Goal: Task Accomplishment & Management: Manage account settings

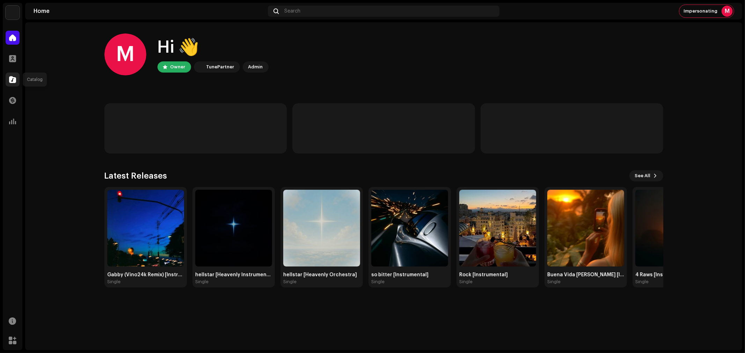
click at [8, 75] on div at bounding box center [13, 80] width 14 height 14
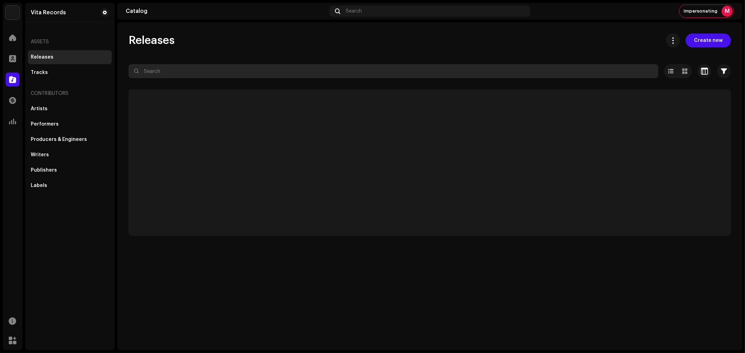
click at [155, 71] on input "text" at bounding box center [393, 71] width 530 height 14
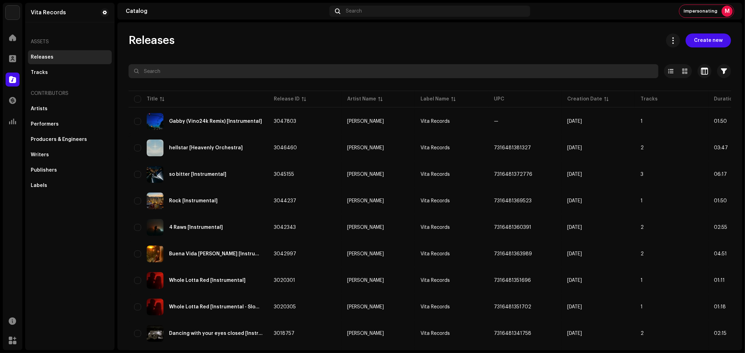
paste input "3046792"
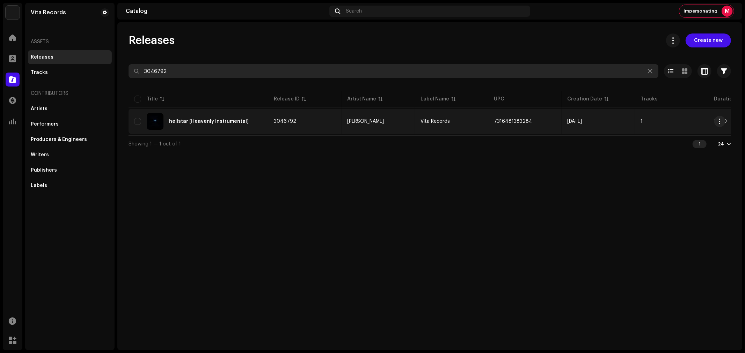
type input "3046792"
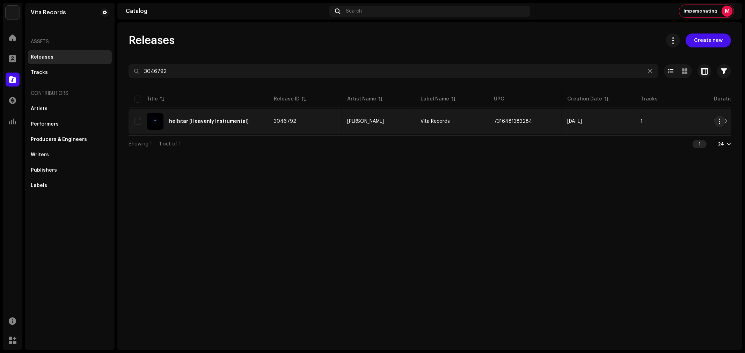
click at [395, 124] on td "[PERSON_NAME]" at bounding box center [377, 121] width 73 height 25
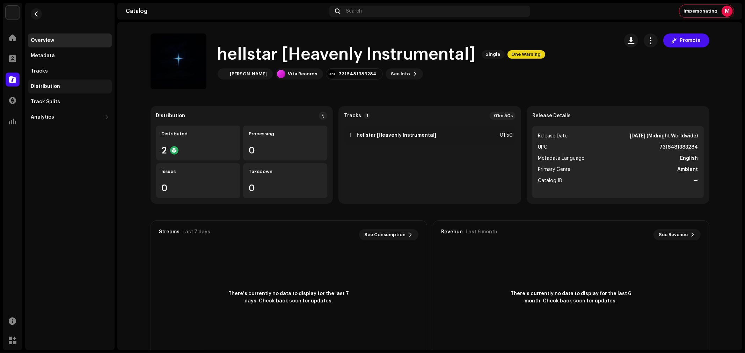
click at [65, 86] on div "Distribution" at bounding box center [70, 87] width 78 height 6
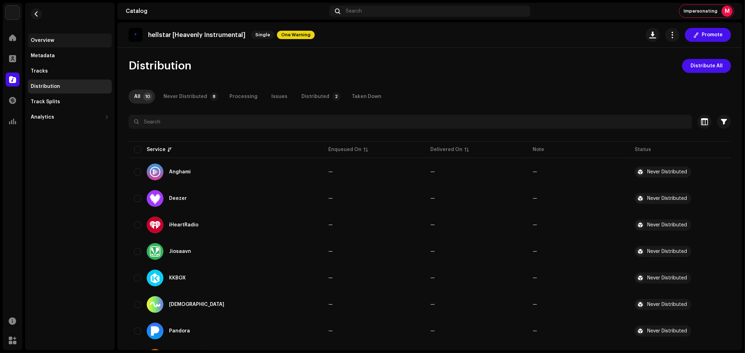
click at [58, 39] on div "Overview" at bounding box center [70, 41] width 78 height 6
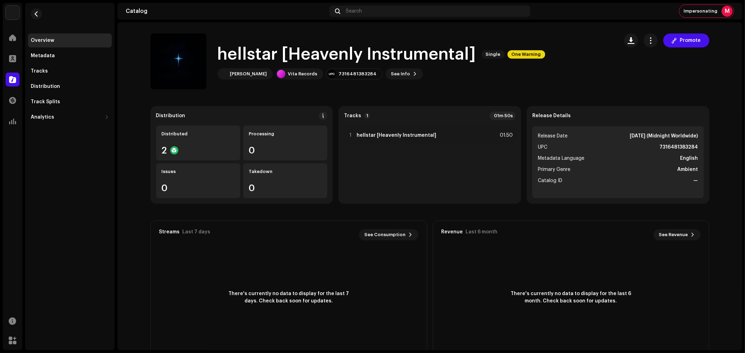
click at [656, 43] on div "Promote" at bounding box center [666, 41] width 85 height 14
click at [653, 40] on button "button" at bounding box center [650, 41] width 14 height 14
click at [654, 73] on span "Edit" at bounding box center [652, 72] width 9 height 6
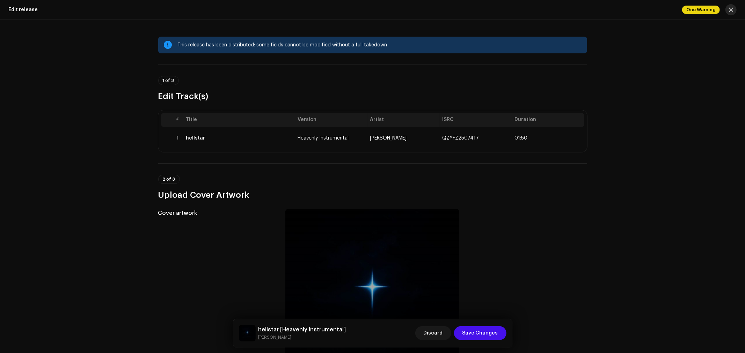
click at [728, 9] on button "button" at bounding box center [730, 9] width 11 height 11
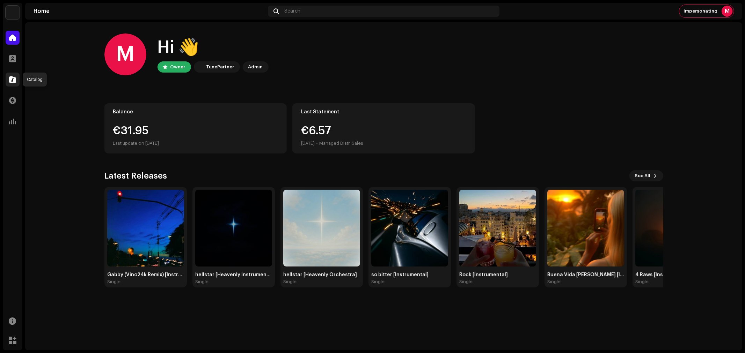
click at [16, 81] on div at bounding box center [13, 80] width 14 height 14
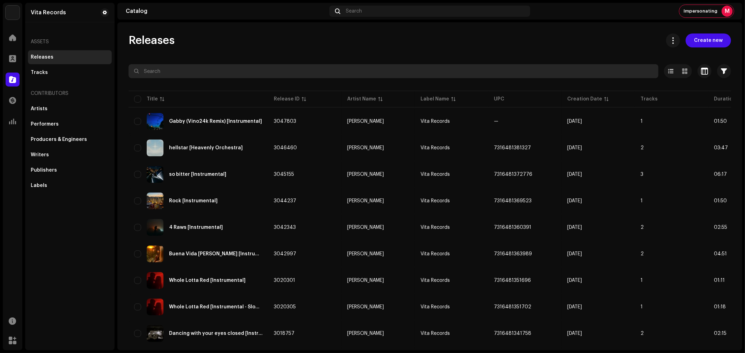
click at [166, 67] on input "text" at bounding box center [393, 71] width 530 height 14
paste input "QZYFZ2507417"
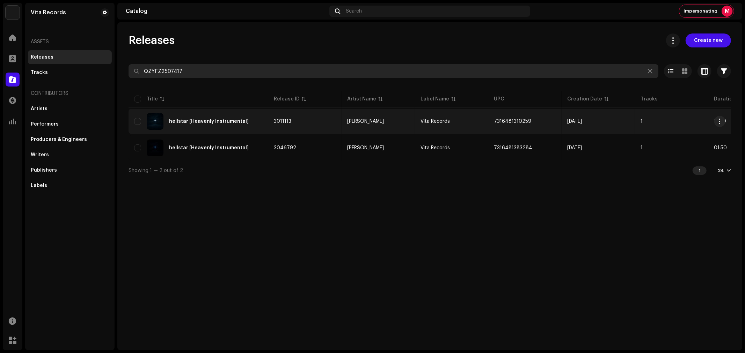
type input "QZYFZ2507417"
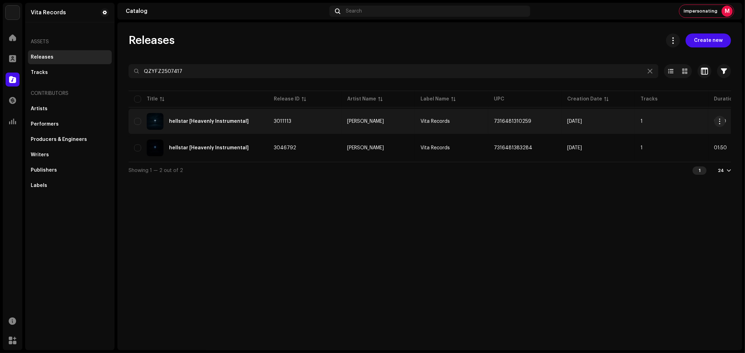
click at [614, 123] on td "Sep 19, 2025" at bounding box center [597, 121] width 73 height 25
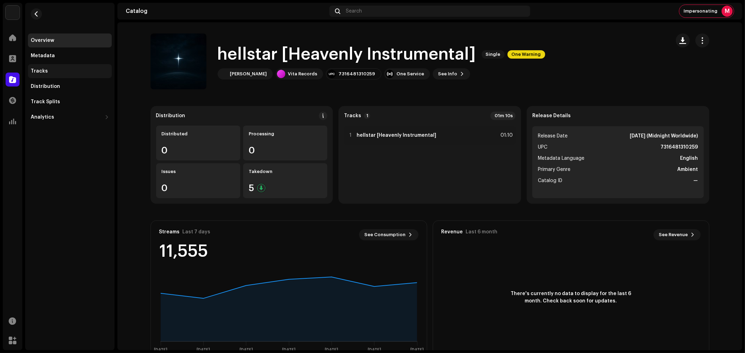
click at [74, 69] on div "Tracks" at bounding box center [70, 71] width 78 height 6
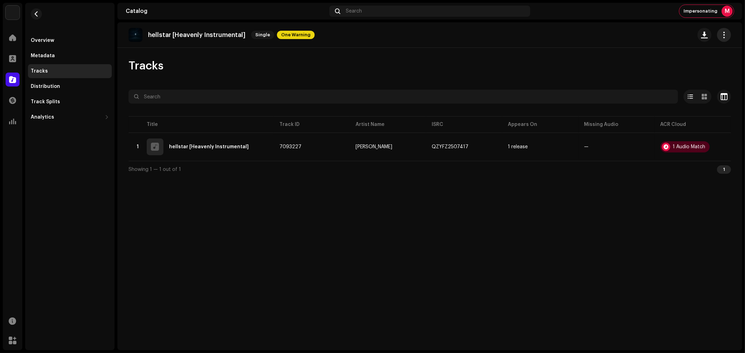
click at [724, 40] on button "button" at bounding box center [724, 35] width 14 height 14
click at [686, 69] on div "Edit" at bounding box center [692, 66] width 71 height 14
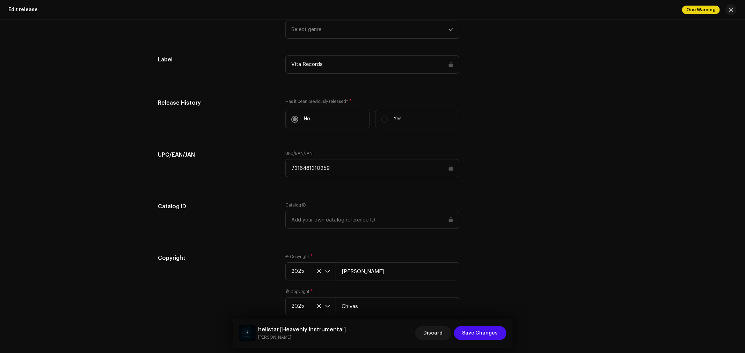
scroll to position [969, 0]
click at [330, 168] on input "7316481310259" at bounding box center [372, 165] width 174 height 18
click at [450, 168] on input "7316481310259" at bounding box center [372, 165] width 174 height 18
drag, startPoint x: 378, startPoint y: 172, endPoint x: 264, endPoint y: 170, distance: 114.5
click at [264, 170] on div "UPC/EAN/JAN UPC/EAN/JAN 7316481310259" at bounding box center [372, 164] width 429 height 35
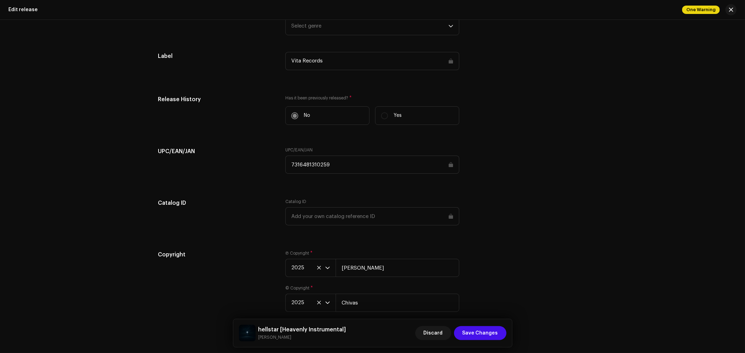
click at [536, 156] on div "UPC/EAN/JAN UPC/EAN/JAN 7316481310259" at bounding box center [372, 164] width 429 height 35
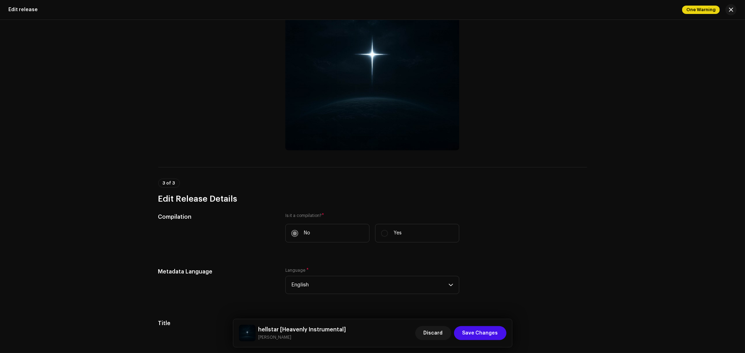
scroll to position [0, 0]
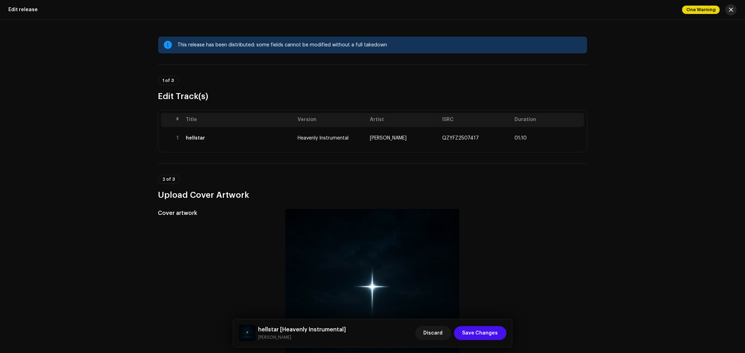
click at [732, 8] on span "button" at bounding box center [730, 10] width 4 height 6
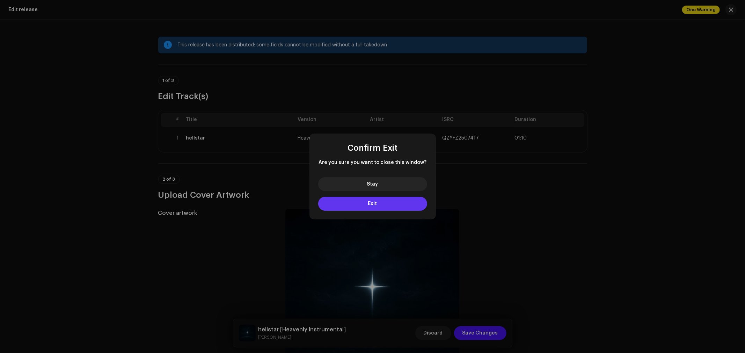
click at [390, 205] on button "Exit" at bounding box center [372, 204] width 109 height 14
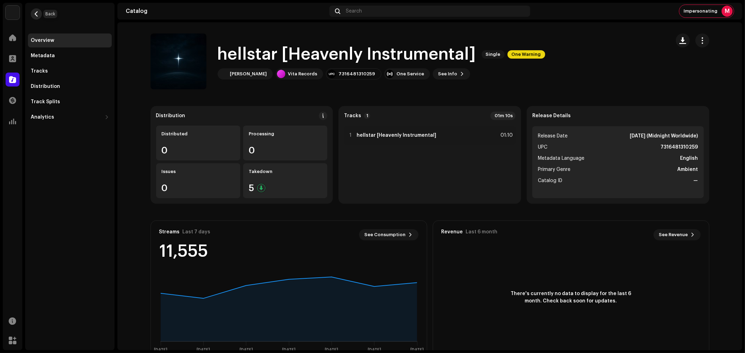
click at [35, 12] on span "button" at bounding box center [36, 14] width 5 height 6
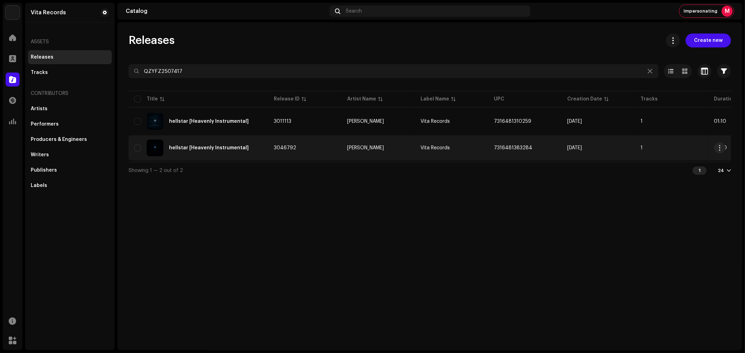
click at [333, 145] on td "3046792" at bounding box center [304, 147] width 73 height 25
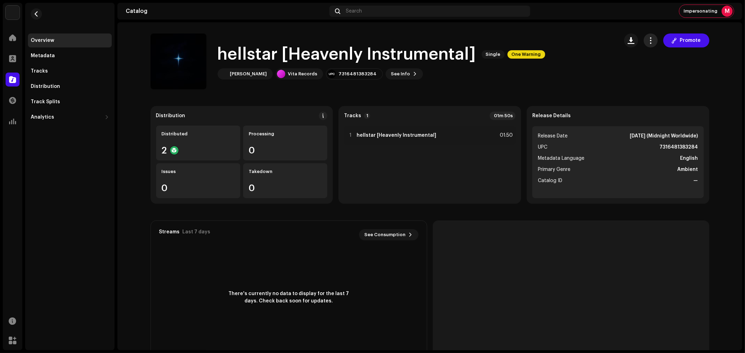
click at [650, 41] on span "button" at bounding box center [650, 41] width 7 height 6
click at [666, 71] on div "Edit" at bounding box center [680, 72] width 65 height 6
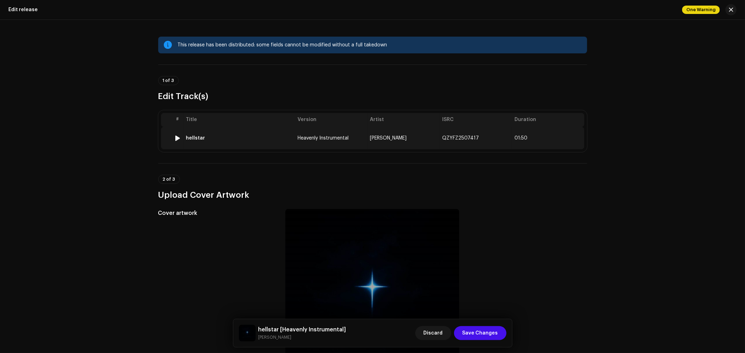
click at [500, 139] on td "QZYFZ2507417" at bounding box center [475, 138] width 72 height 22
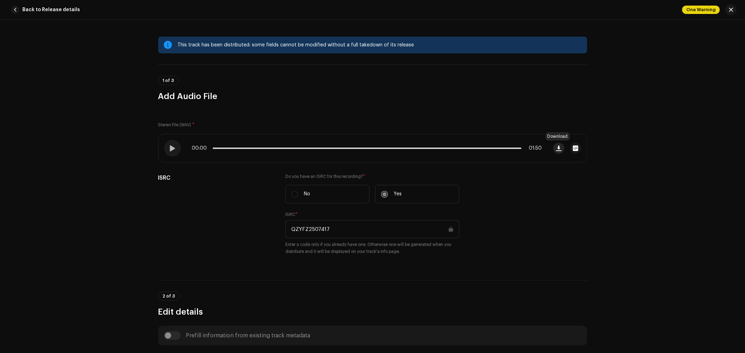
click at [556, 148] on span "button" at bounding box center [558, 149] width 5 height 6
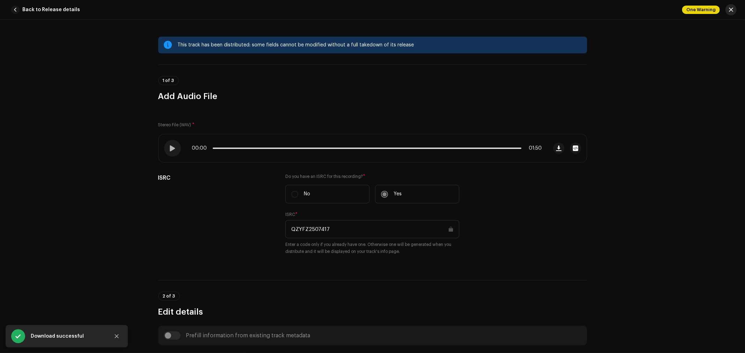
click at [732, 9] on span "button" at bounding box center [730, 10] width 4 height 6
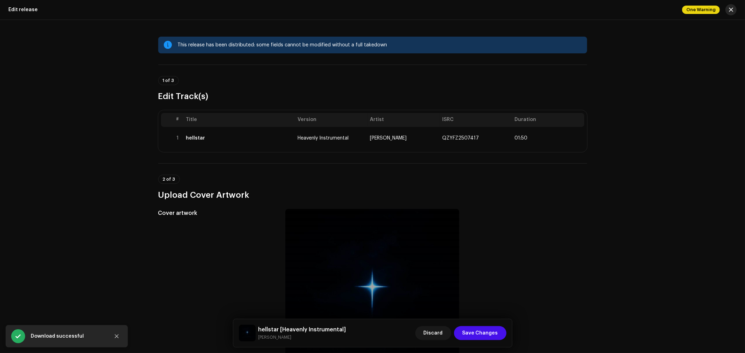
click at [731, 9] on span "button" at bounding box center [730, 10] width 4 height 6
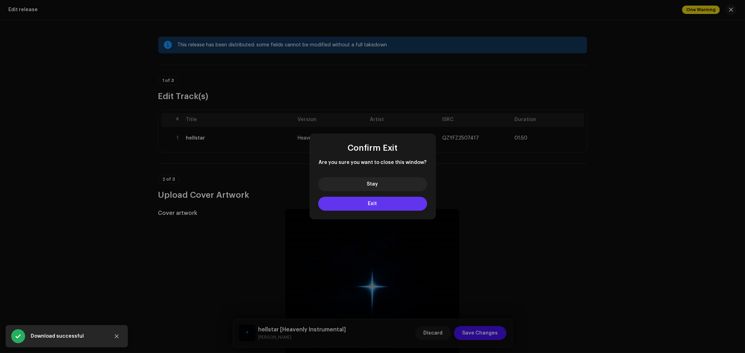
click at [396, 204] on button "Exit" at bounding box center [372, 204] width 109 height 14
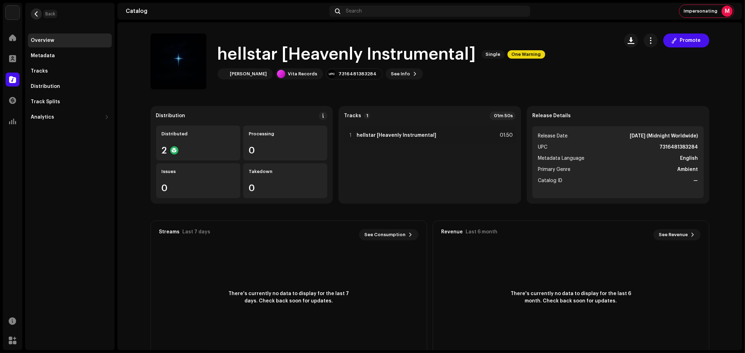
click at [32, 12] on button "button" at bounding box center [36, 13] width 11 height 11
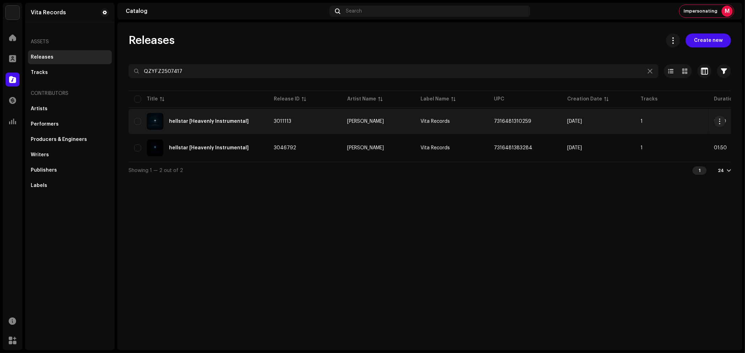
click at [466, 124] on td "Vita Records" at bounding box center [451, 121] width 73 height 25
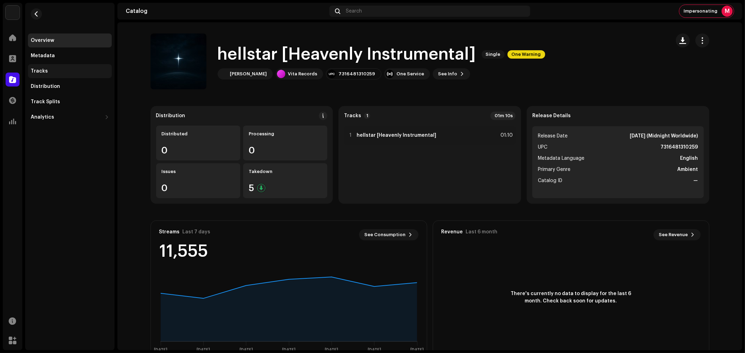
click at [70, 71] on div "Tracks" at bounding box center [70, 71] width 78 height 6
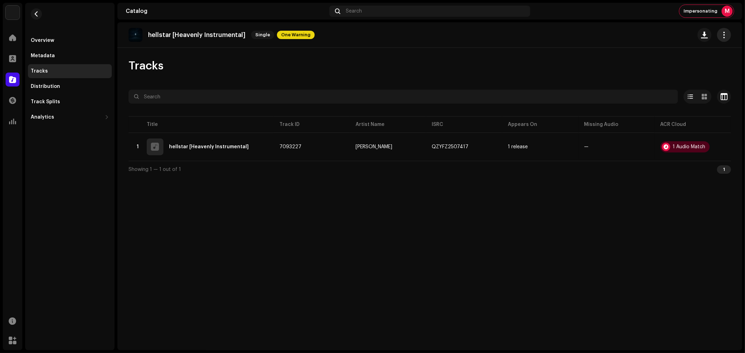
click at [722, 38] on button "button" at bounding box center [724, 35] width 14 height 14
click at [688, 67] on div "Edit" at bounding box center [692, 66] width 65 height 6
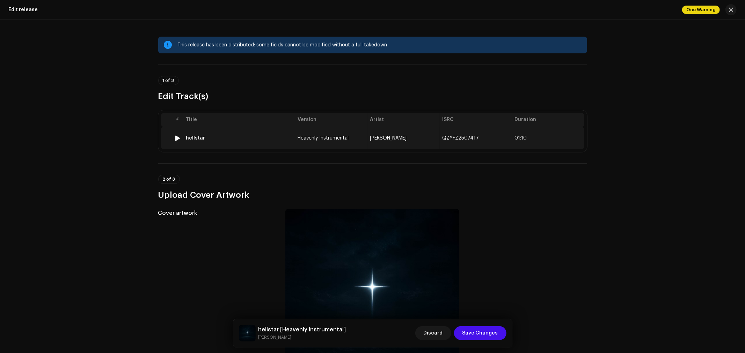
click at [553, 139] on span "01:10" at bounding box center [548, 138] width 67 height 6
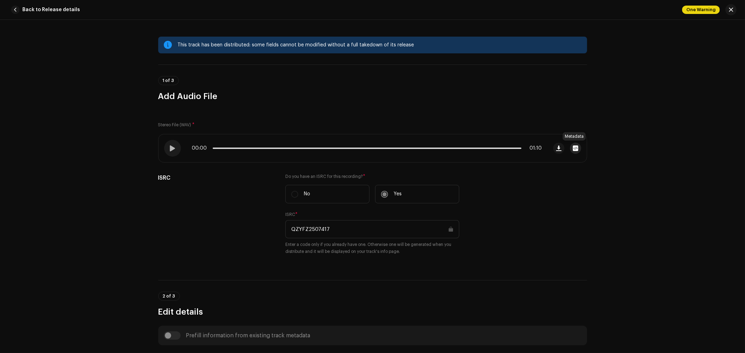
click at [572, 149] on span "button" at bounding box center [574, 149] width 5 height 6
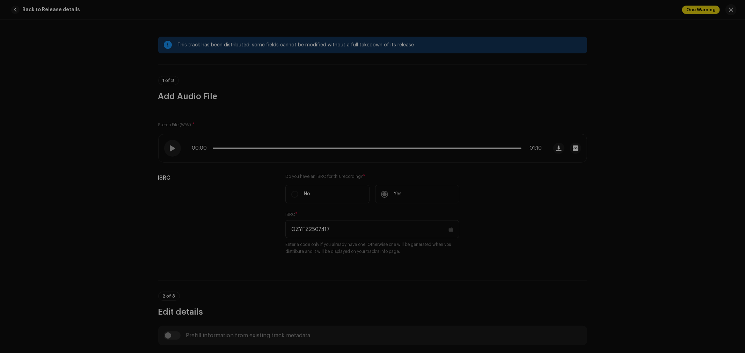
click at [552, 90] on div "hellstar.wav File Name hellstar.wav 17.64MB Duration 01:10 Bitrate 2.118 Mbit/s…" at bounding box center [372, 176] width 745 height 353
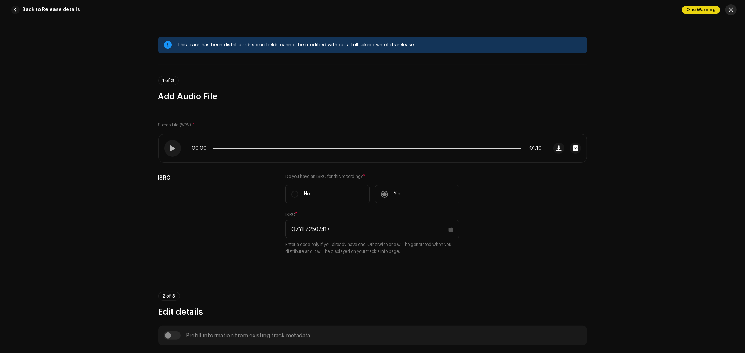
click at [732, 8] on span "button" at bounding box center [730, 10] width 4 height 6
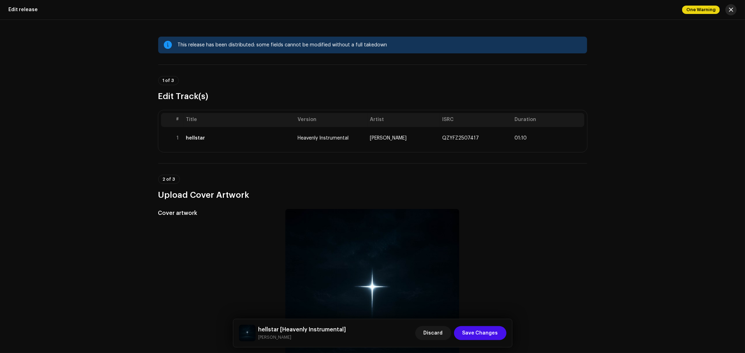
click at [730, 10] on span "button" at bounding box center [730, 10] width 4 height 6
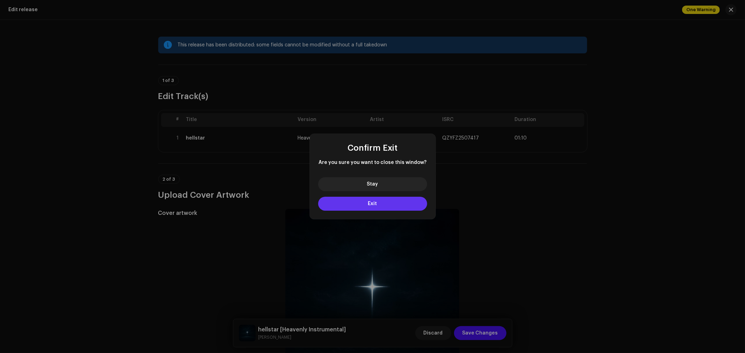
click at [385, 200] on button "Exit" at bounding box center [372, 204] width 109 height 14
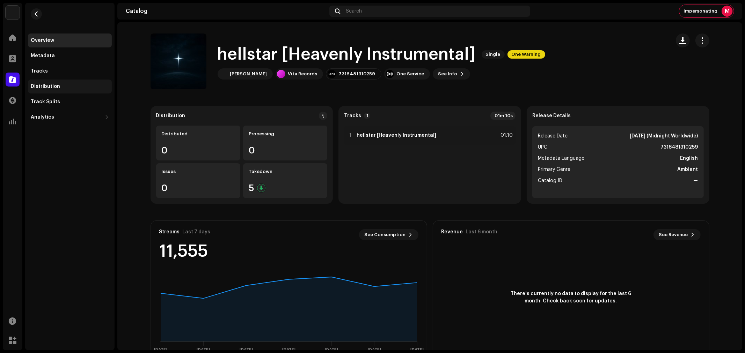
click at [54, 83] on div "Distribution" at bounding box center [70, 87] width 84 height 14
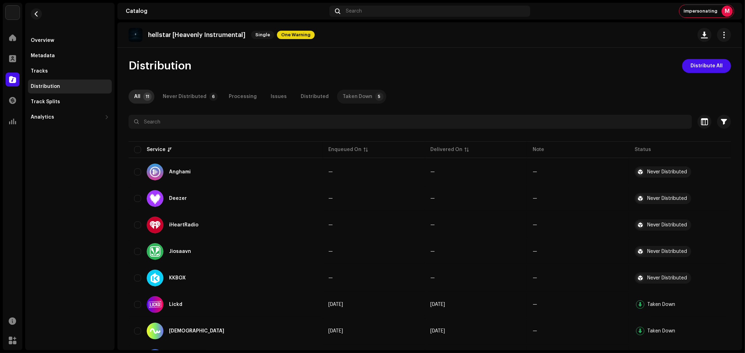
click at [350, 95] on div "Taken Down" at bounding box center [357, 97] width 30 height 14
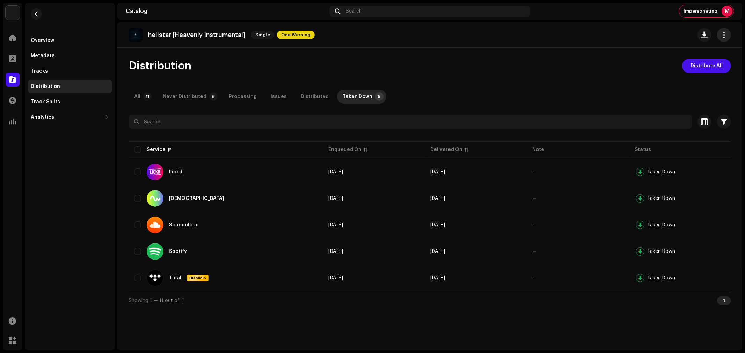
click at [723, 34] on span "button" at bounding box center [723, 35] width 7 height 6
click at [55, 73] on div "Tracks" at bounding box center [70, 71] width 78 height 6
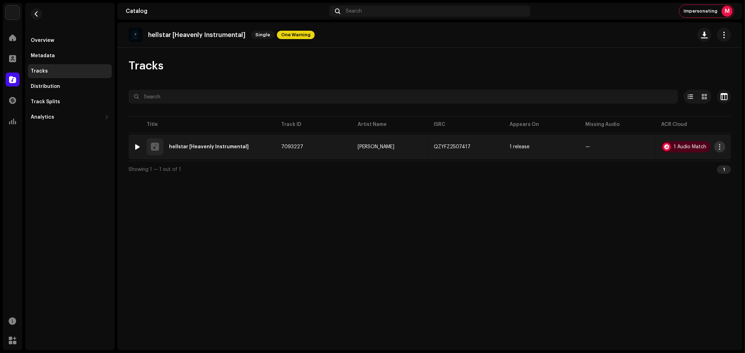
click at [717, 148] on span "button" at bounding box center [719, 147] width 5 height 6
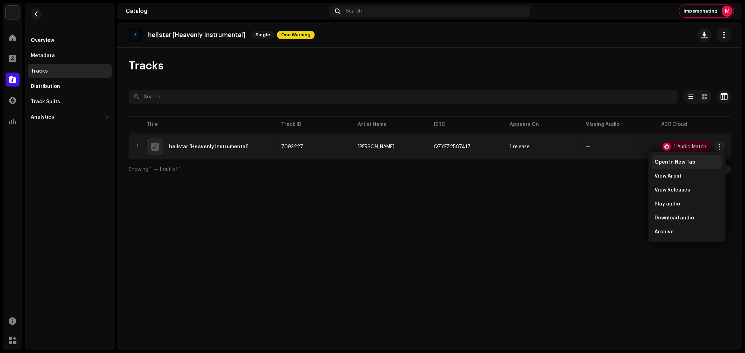
click at [686, 167] on div "Open In New Tab" at bounding box center [686, 162] width 71 height 14
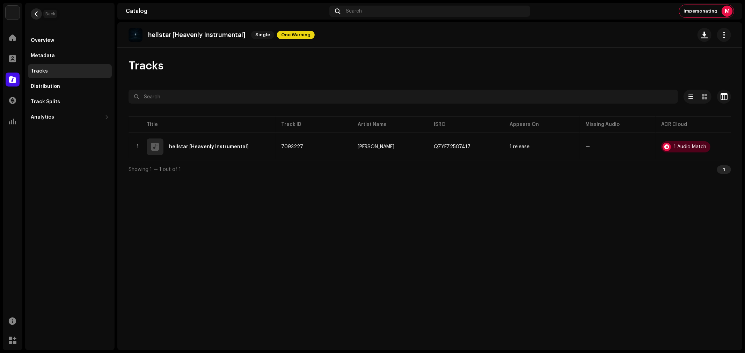
click at [35, 12] on span "button" at bounding box center [36, 14] width 5 height 6
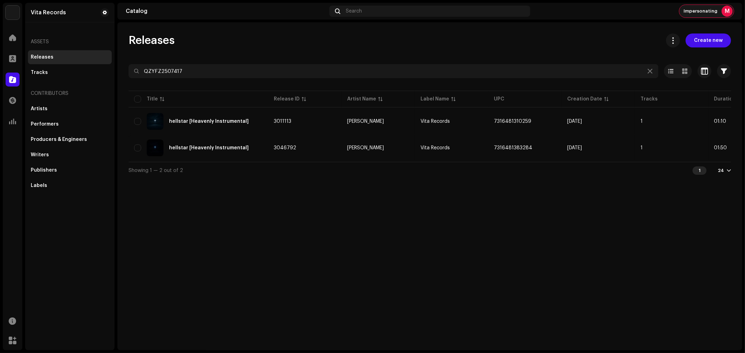
click at [703, 7] on div "Impersonating M" at bounding box center [706, 11] width 54 height 13
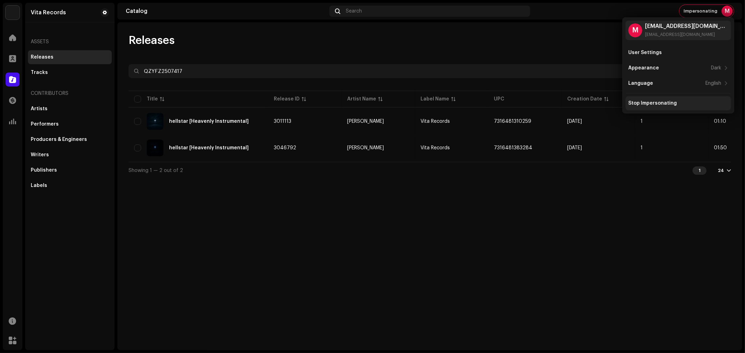
click at [657, 103] on div "Stop Impersonating" at bounding box center [652, 104] width 49 height 6
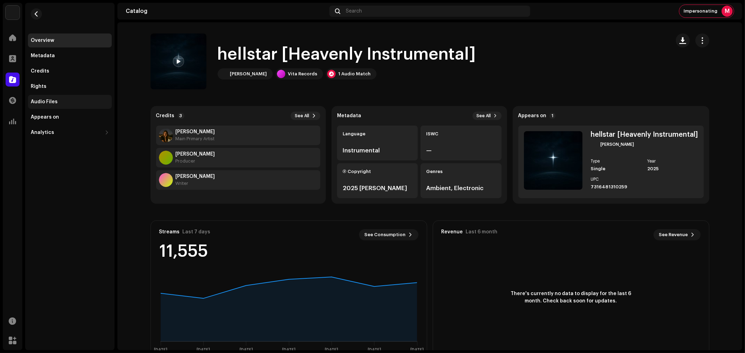
click at [80, 102] on div "Audio Files" at bounding box center [70, 102] width 78 height 6
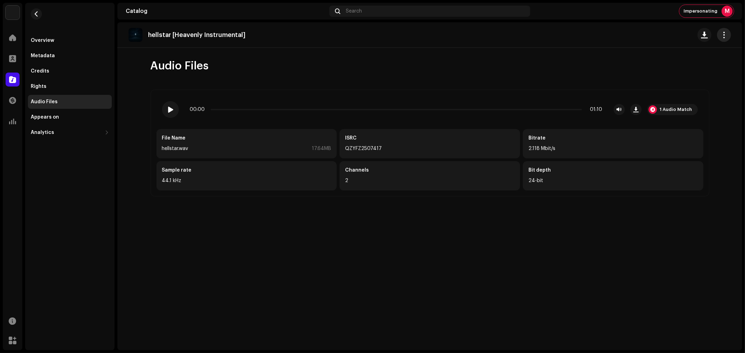
click at [725, 36] on span "button" at bounding box center [723, 35] width 7 height 6
click at [682, 63] on div "Edit" at bounding box center [692, 66] width 65 height 6
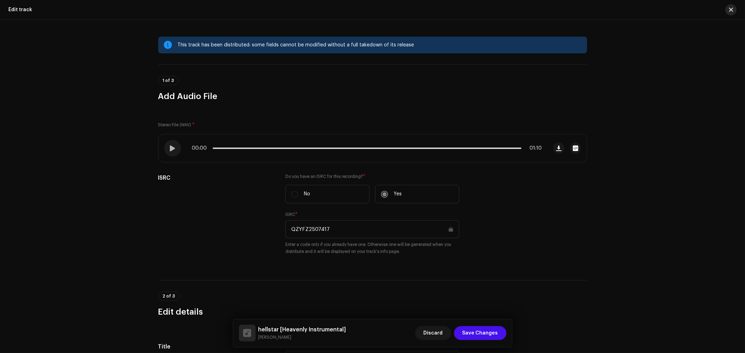
click at [728, 8] on span "button" at bounding box center [730, 10] width 4 height 6
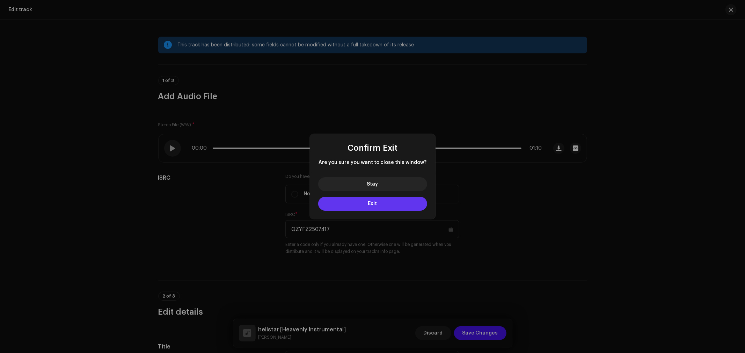
click at [406, 204] on button "Exit" at bounding box center [372, 204] width 109 height 14
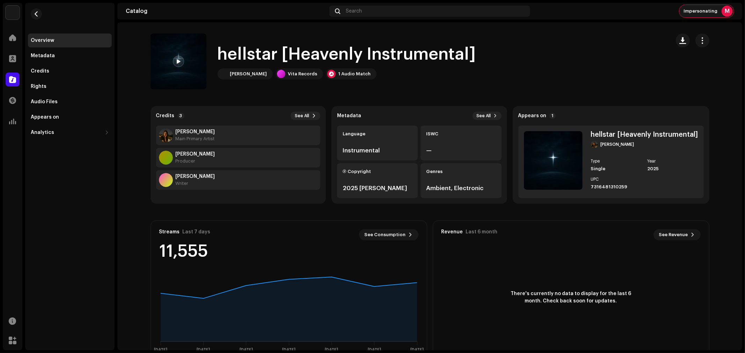
click at [702, 12] on span "Impersonating" at bounding box center [700, 11] width 34 height 6
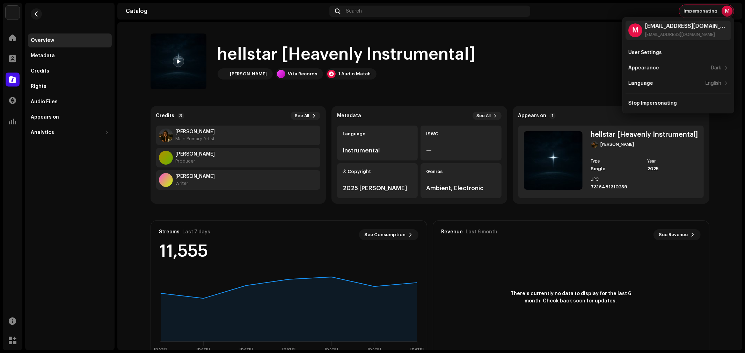
click at [702, 12] on span "Impersonating" at bounding box center [700, 11] width 34 height 6
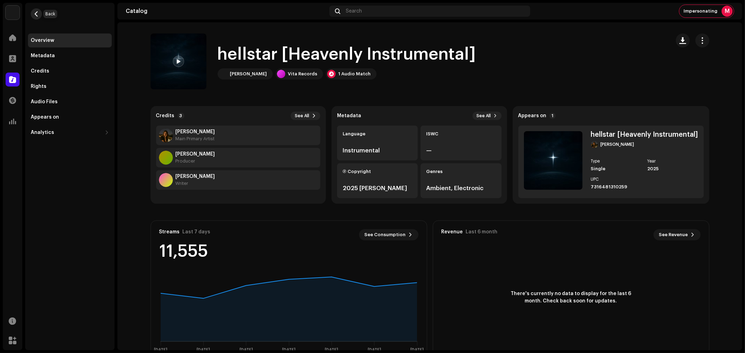
click at [37, 15] on span "button" at bounding box center [36, 14] width 5 height 6
click at [48, 50] on div "Metadata" at bounding box center [70, 56] width 84 height 14
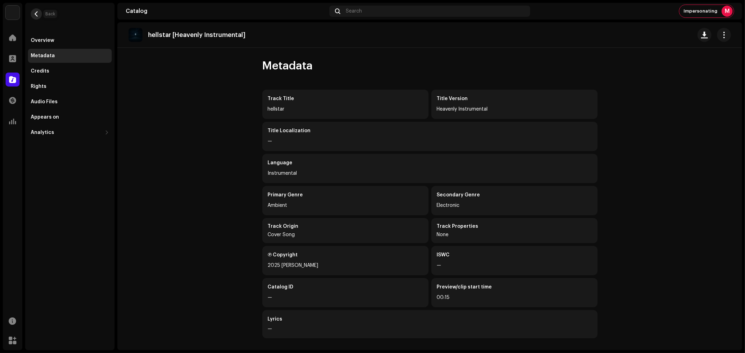
click at [39, 10] on button "button" at bounding box center [36, 13] width 11 height 11
drag, startPoint x: 39, startPoint y: 10, endPoint x: 42, endPoint y: 18, distance: 8.0
click at [42, 18] on re-m-nav-back at bounding box center [36, 18] width 17 height 31
click at [37, 13] on span "button" at bounding box center [36, 14] width 5 height 6
click at [40, 15] on button "button" at bounding box center [36, 13] width 11 height 11
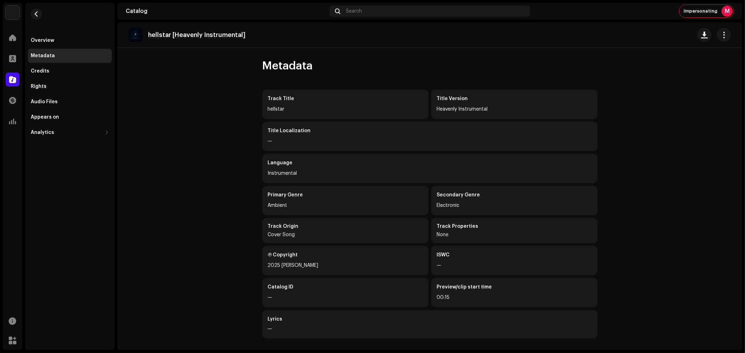
click at [15, 8] on img at bounding box center [13, 13] width 14 height 14
click at [34, 12] on span "button" at bounding box center [36, 14] width 5 height 6
click at [702, 12] on span "Impersonating" at bounding box center [700, 11] width 34 height 6
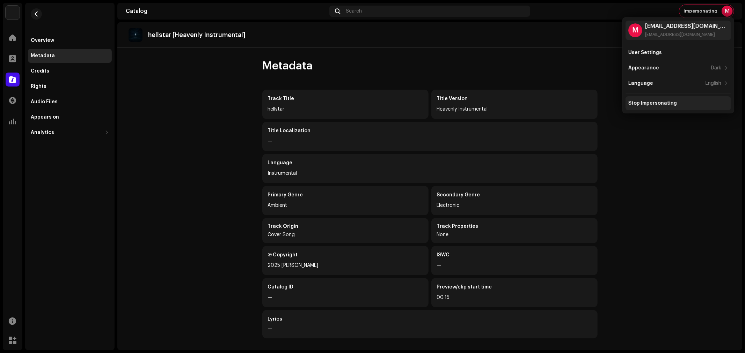
click at [652, 100] on div "Stop Impersonating" at bounding box center [677, 103] width 105 height 14
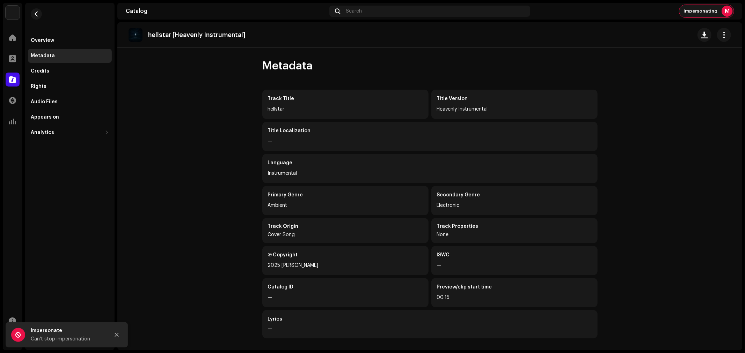
click at [688, 11] on span "Impersonating" at bounding box center [700, 11] width 34 height 6
